Goal: Task Accomplishment & Management: Complete application form

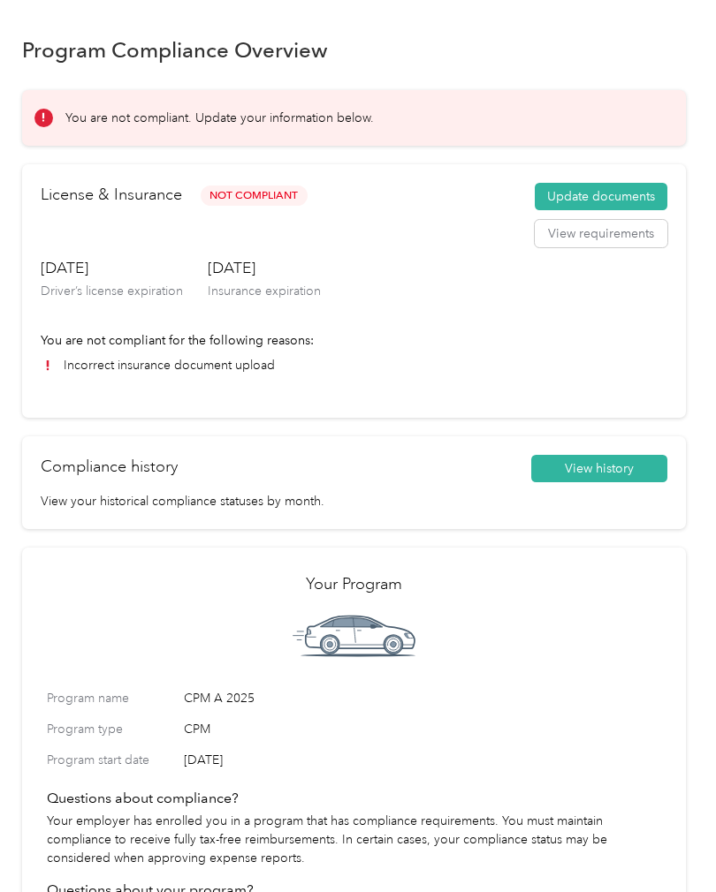
click at [630, 194] on button "Update documents" at bounding box center [601, 197] width 133 height 28
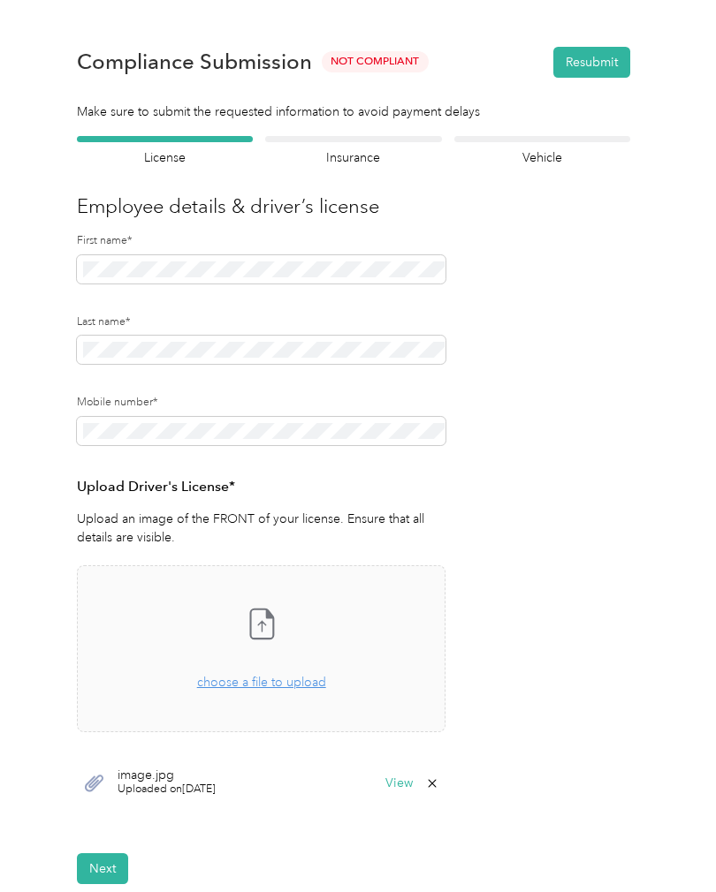
click at [271, 627] on icon at bounding box center [261, 623] width 35 height 35
click at [272, 613] on icon at bounding box center [269, 614] width 6 height 9
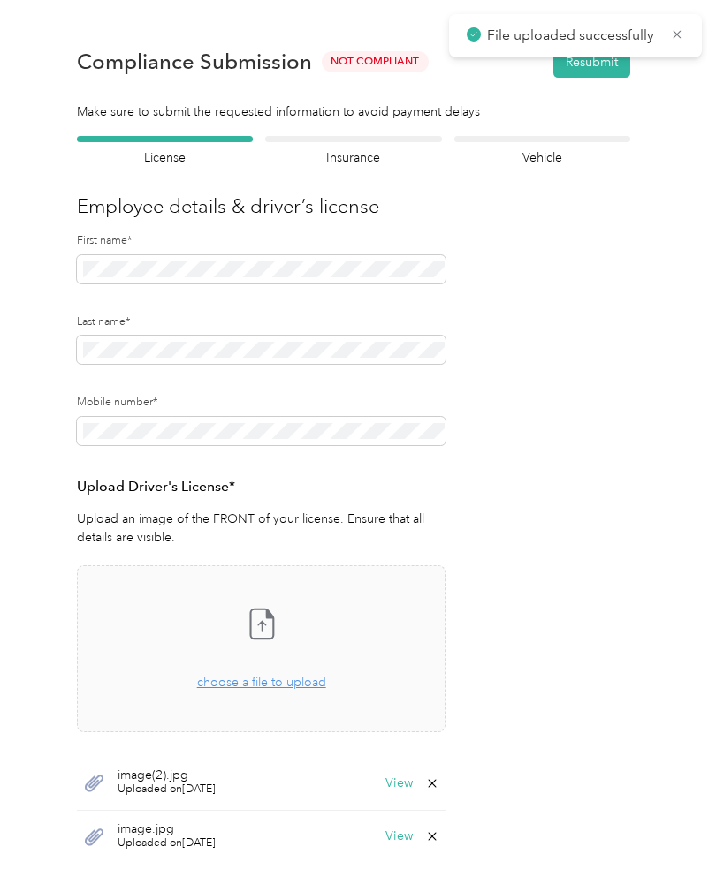
click at [588, 596] on form "Employee details & driver’s license License Insurance declaration Insurance Veh…" at bounding box center [353, 536] width 553 height 801
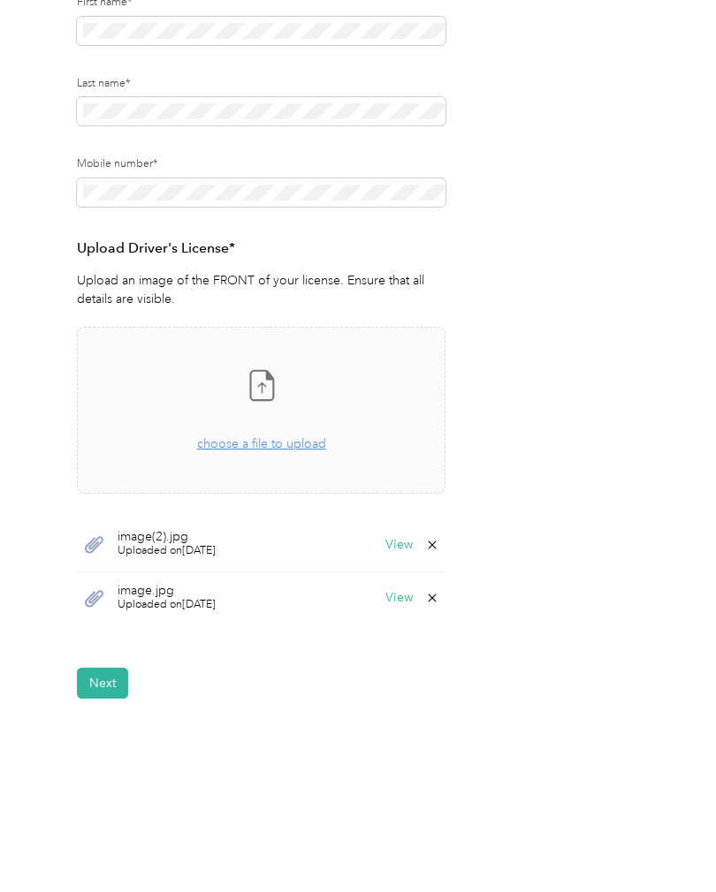
scroll to position [238, 0]
click at [399, 550] on button "View" at bounding box center [398, 546] width 27 height 12
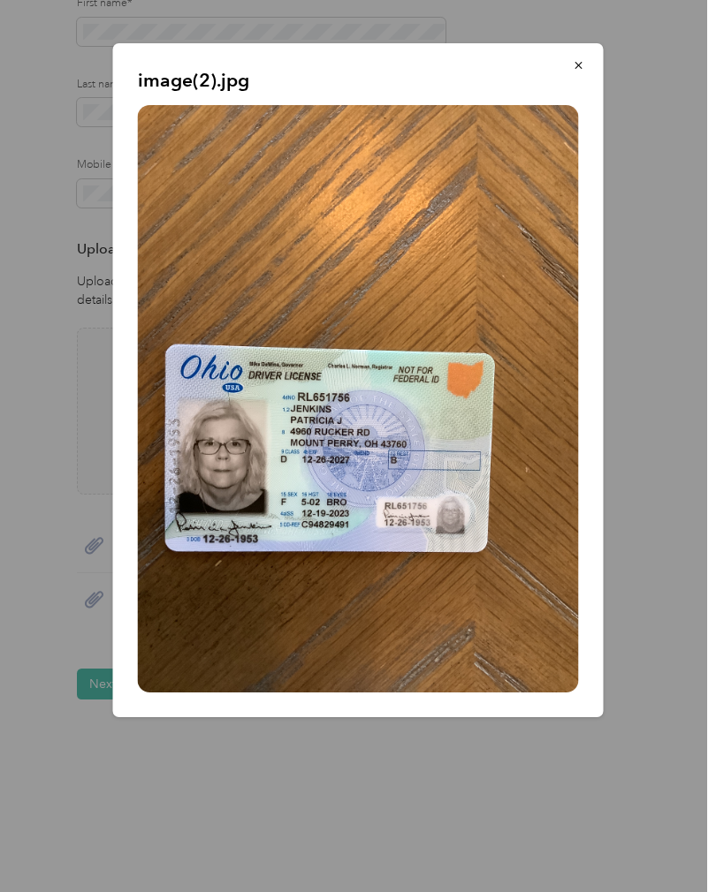
click at [573, 66] on icon "button" at bounding box center [579, 65] width 12 height 12
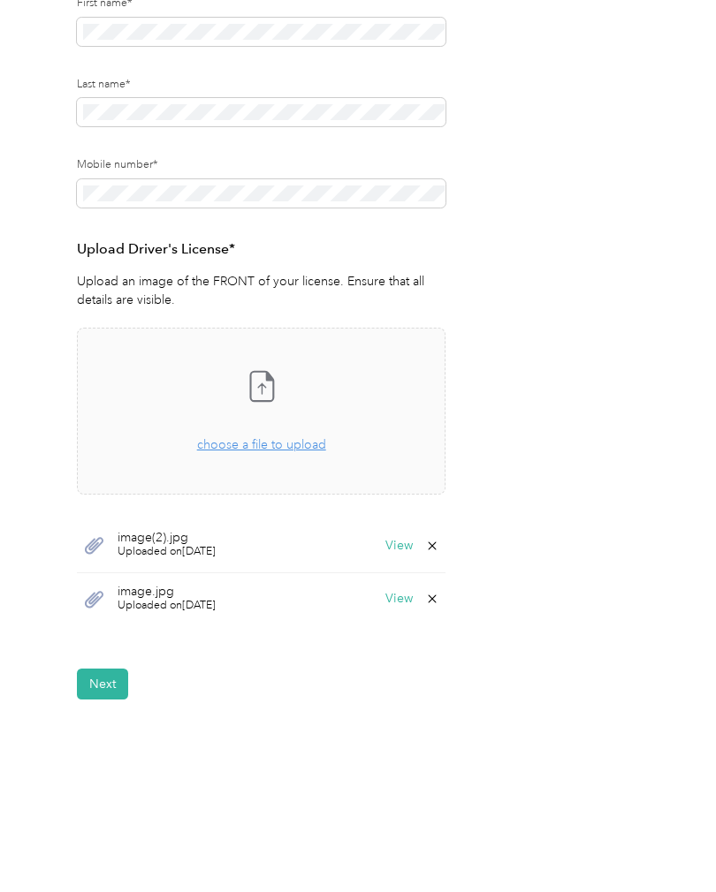
click at [413, 598] on button "View" at bounding box center [398, 599] width 27 height 12
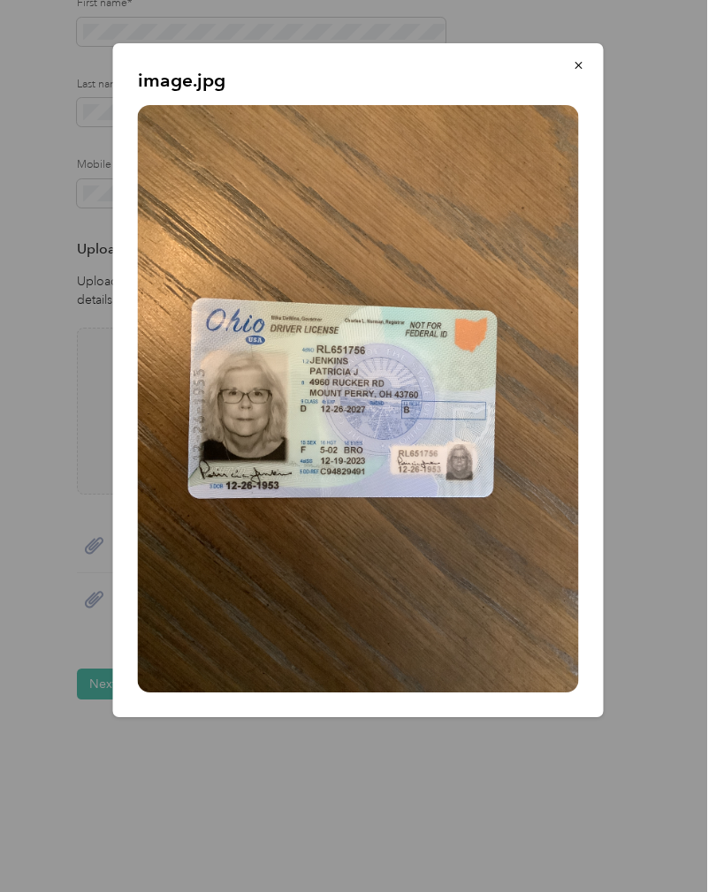
click at [580, 60] on icon "button" at bounding box center [579, 65] width 12 height 12
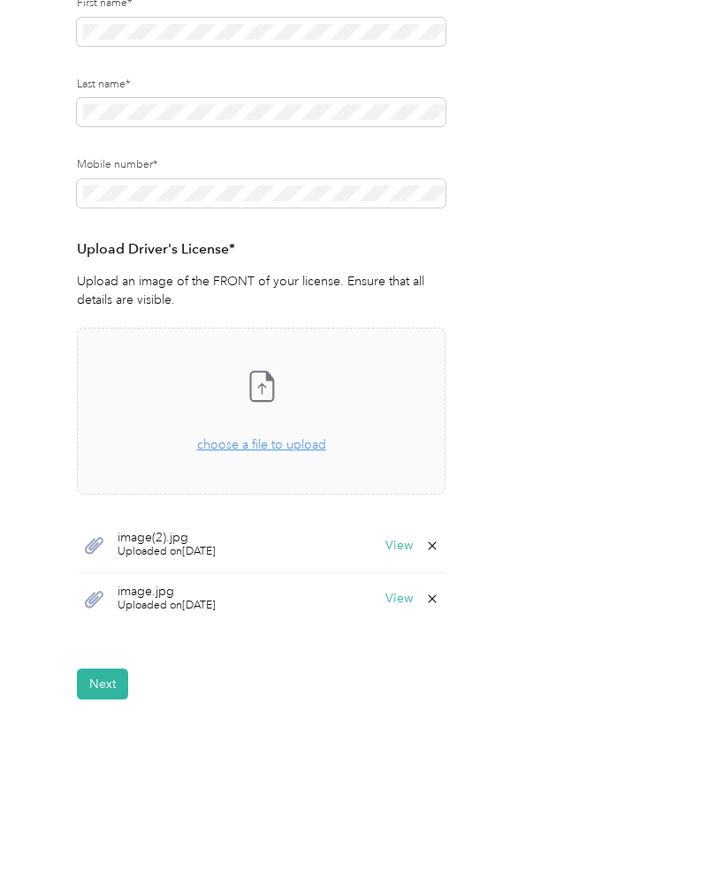
click at [439, 542] on icon at bounding box center [432, 546] width 14 height 14
click at [390, 553] on button "Yes" at bounding box center [393, 557] width 34 height 28
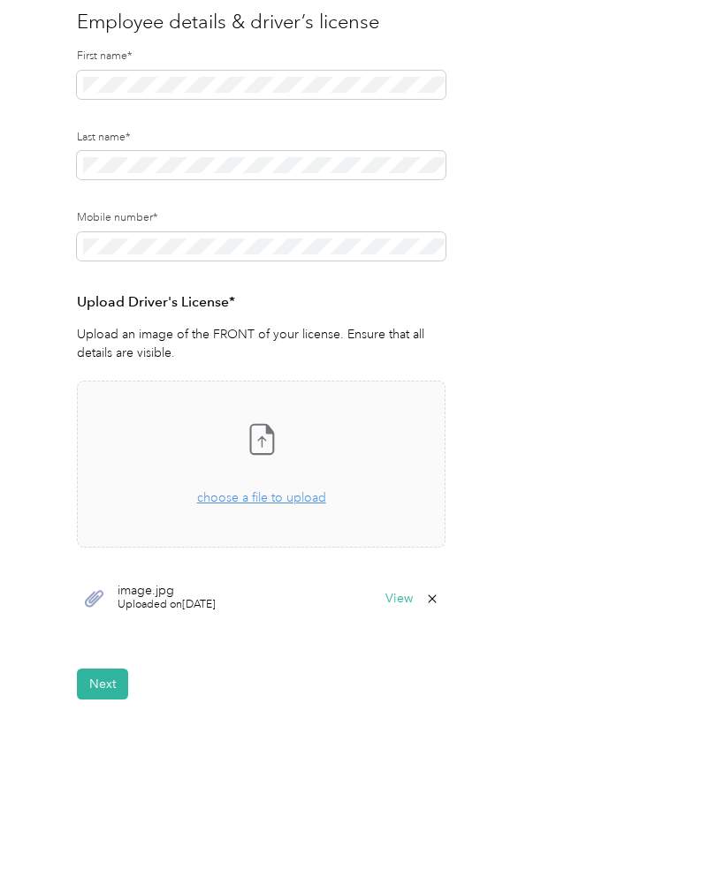
click at [93, 678] on button "Next" at bounding box center [102, 684] width 51 height 31
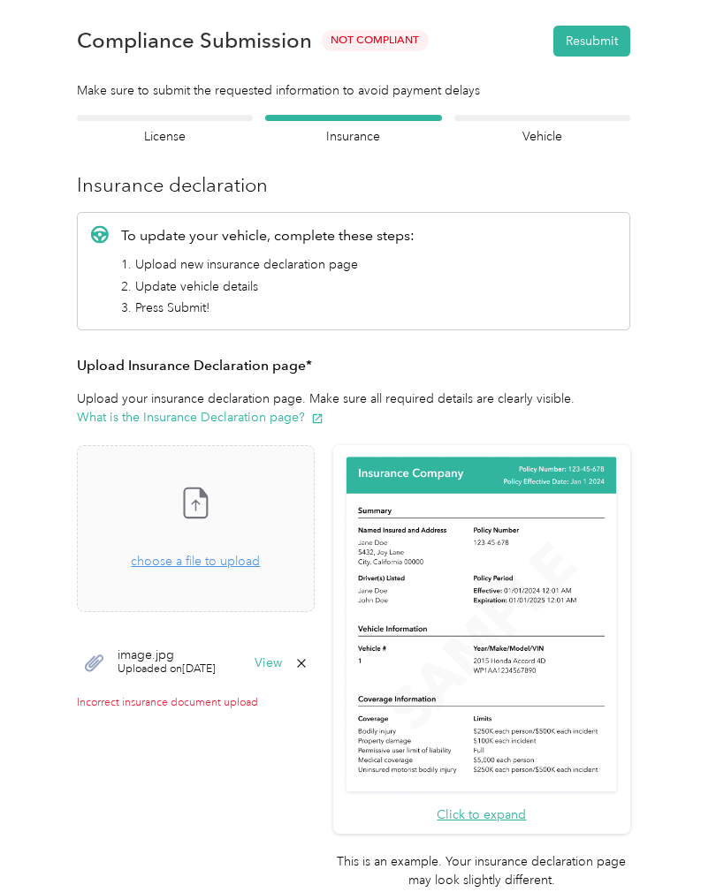
scroll to position [62, 0]
click at [207, 490] on icon at bounding box center [204, 494] width 6 height 9
click at [213, 505] on icon at bounding box center [195, 502] width 35 height 35
click at [208, 504] on icon at bounding box center [196, 503] width 23 height 29
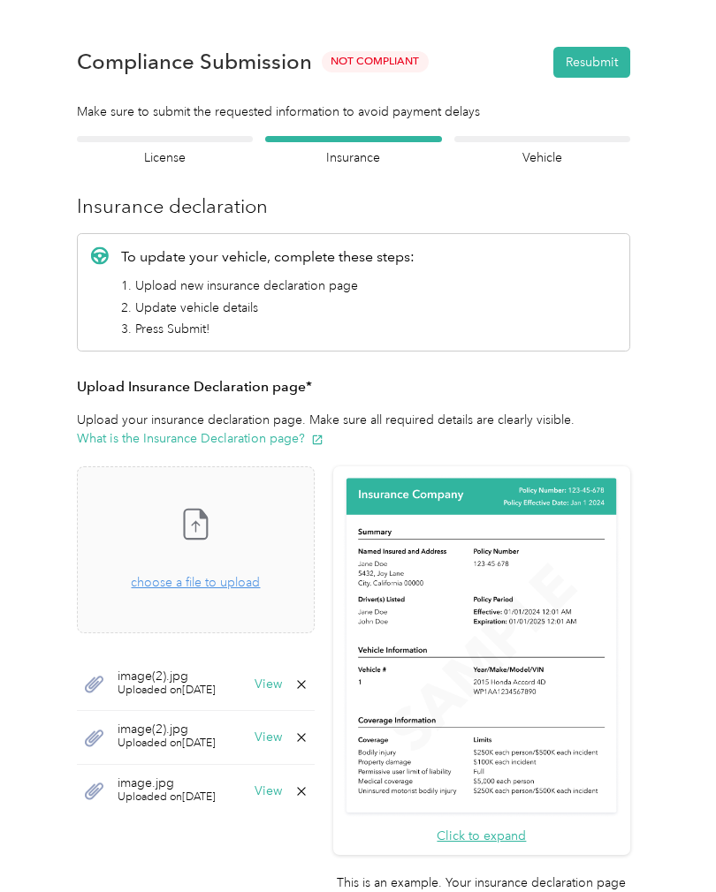
click at [595, 66] on button "Resubmit" at bounding box center [591, 62] width 77 height 31
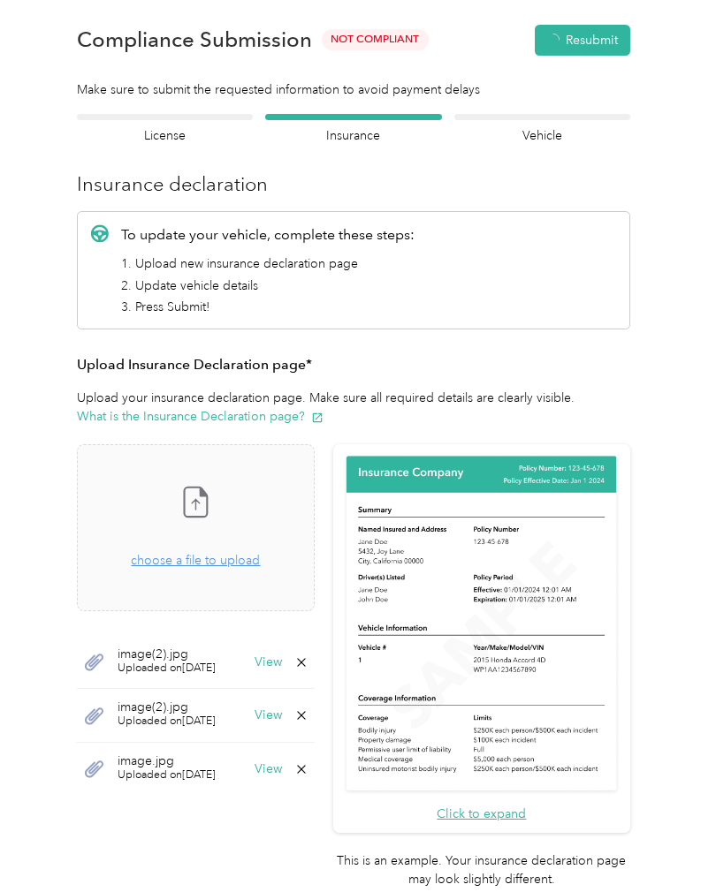
scroll to position [22, 0]
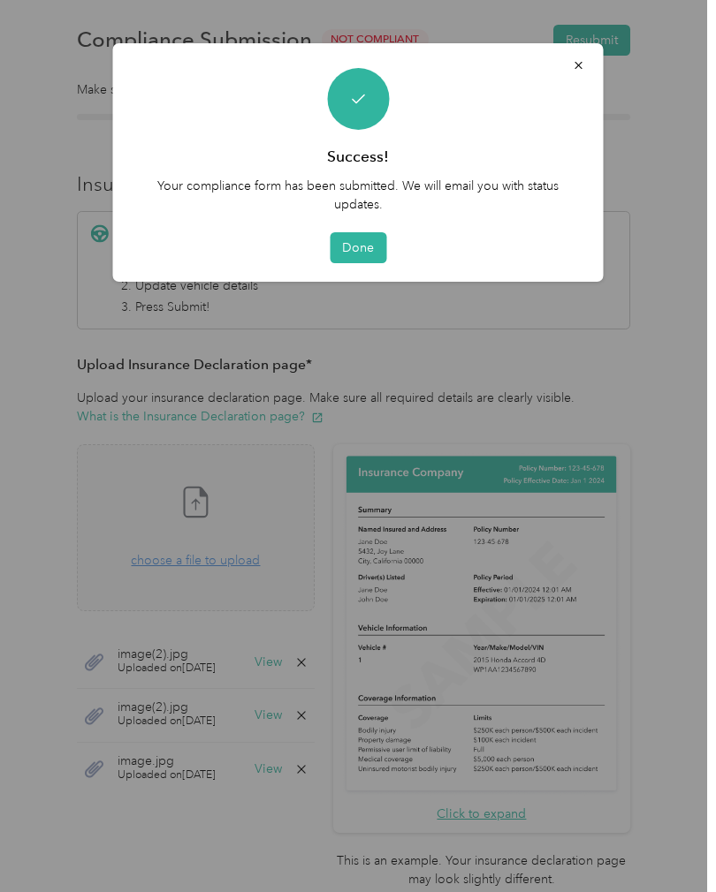
click at [358, 248] on button "Done" at bounding box center [358, 247] width 57 height 31
